Goal: Navigation & Orientation: Find specific page/section

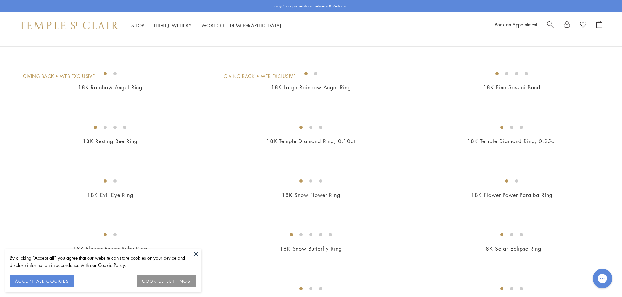
scroll to position [294, 0]
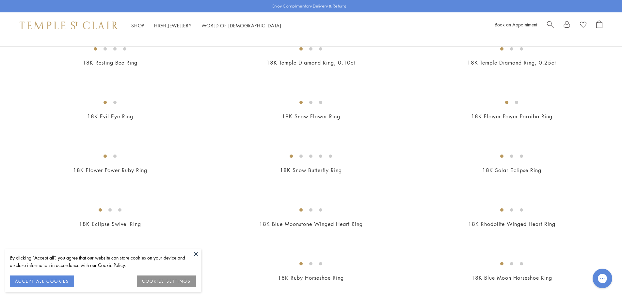
click at [196, 257] on button at bounding box center [196, 254] width 10 height 10
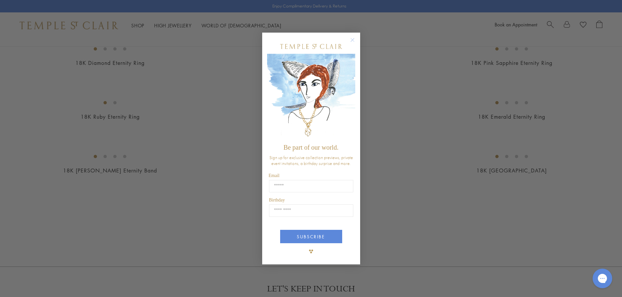
scroll to position [881, 0]
click at [351, 41] on circle "Close dialog" at bounding box center [352, 40] width 8 height 8
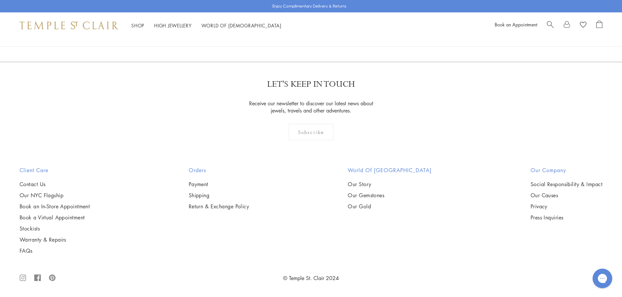
scroll to position [3754, 0]
click at [313, 36] on link "2" at bounding box center [312, 27] width 22 height 18
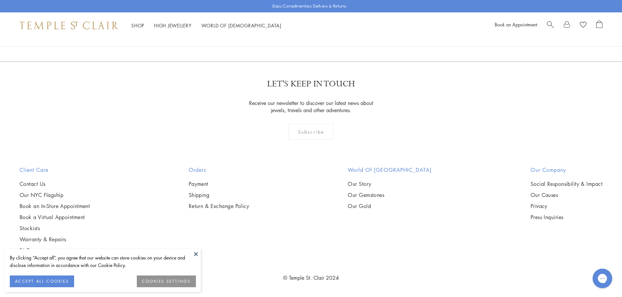
scroll to position [1697, 0]
click at [192, 253] on button at bounding box center [196, 254] width 10 height 10
